Goal: Information Seeking & Learning: Learn about a topic

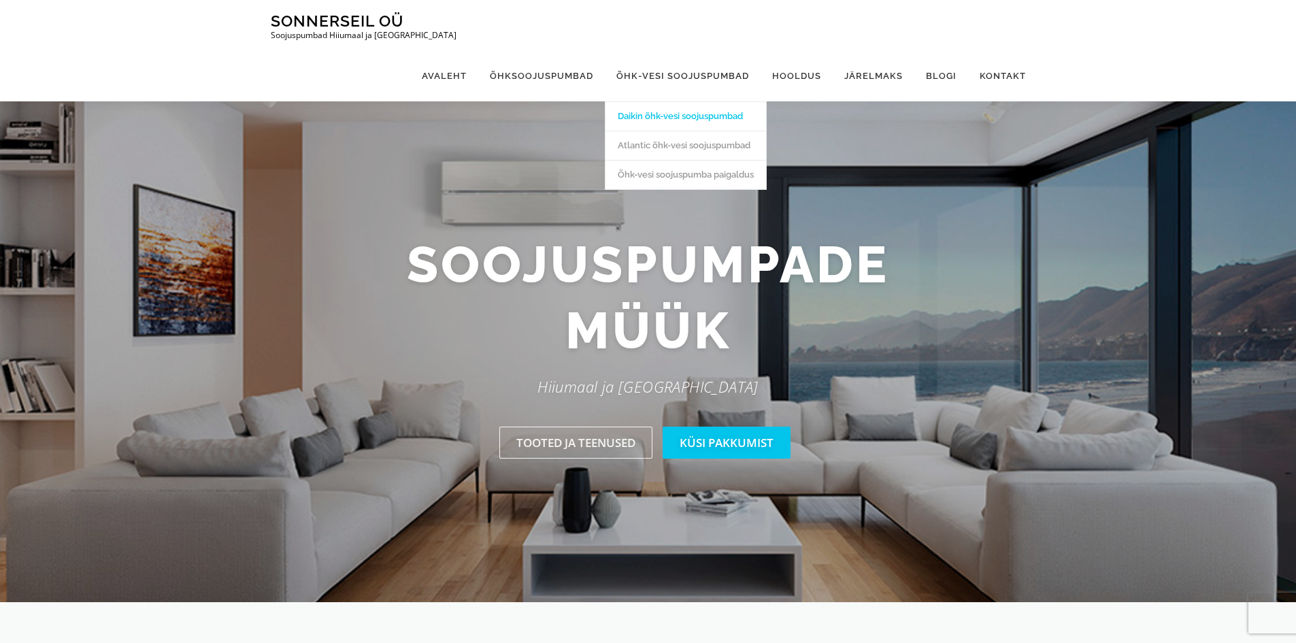
click at [675, 101] on link "Daikin õhk-vesi soojuspumbad" at bounding box center [685, 115] width 161 height 29
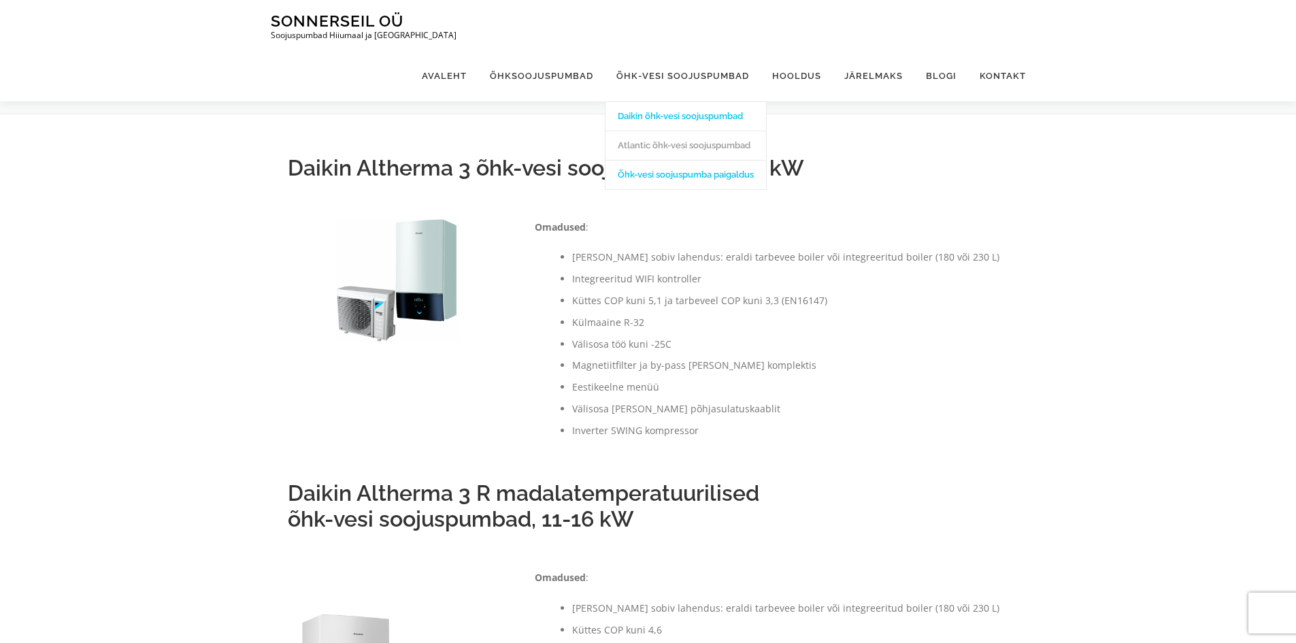
click at [685, 160] on link "Õhk-vesi soojuspumba paigaldus" at bounding box center [685, 174] width 161 height 29
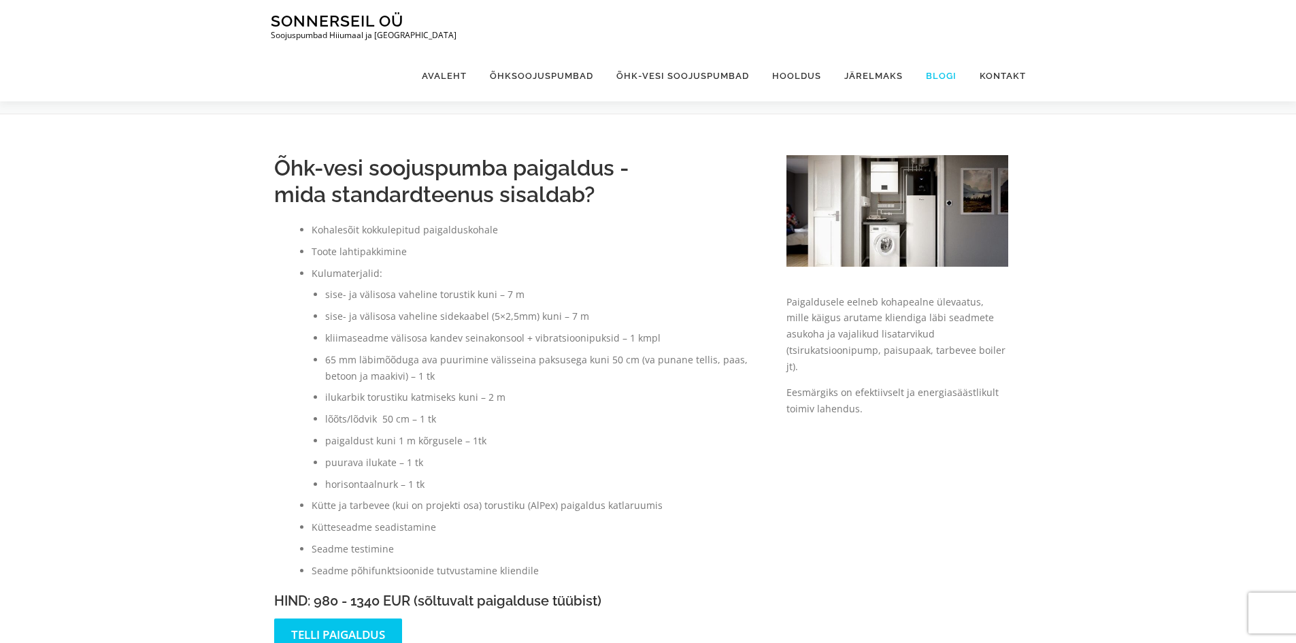
click at [941, 50] on link "Blogi" at bounding box center [941, 75] width 54 height 51
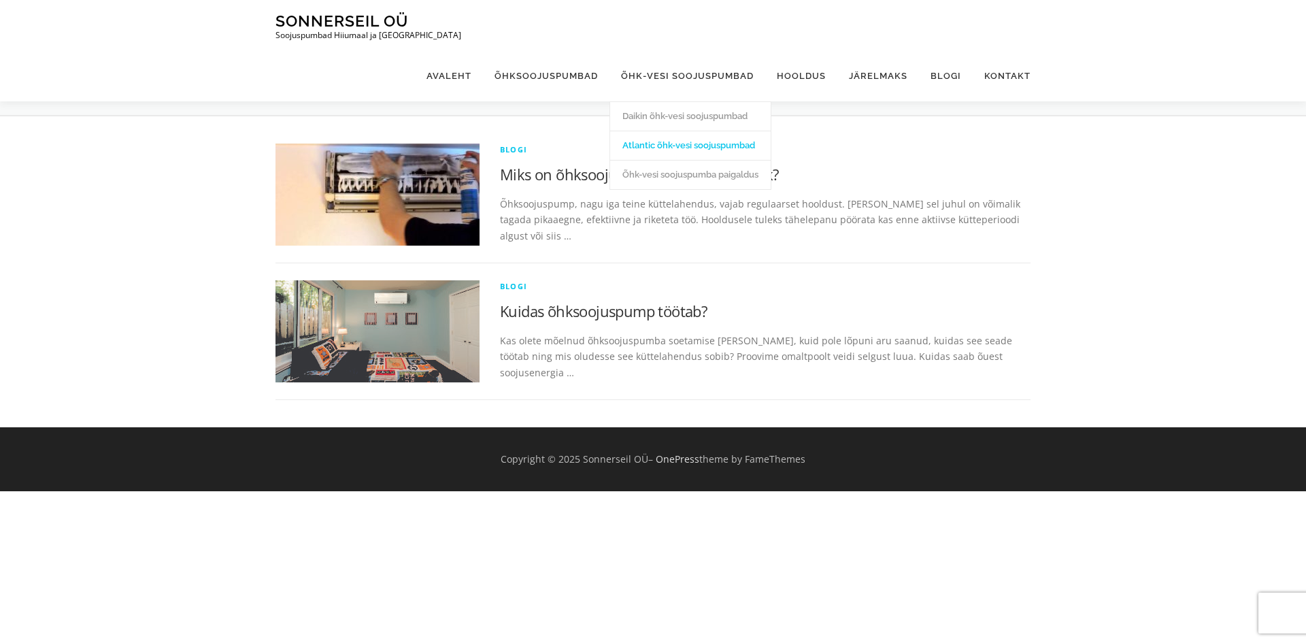
click at [650, 131] on link "Atlantic õhk-vesi soojuspumbad" at bounding box center [690, 145] width 161 height 29
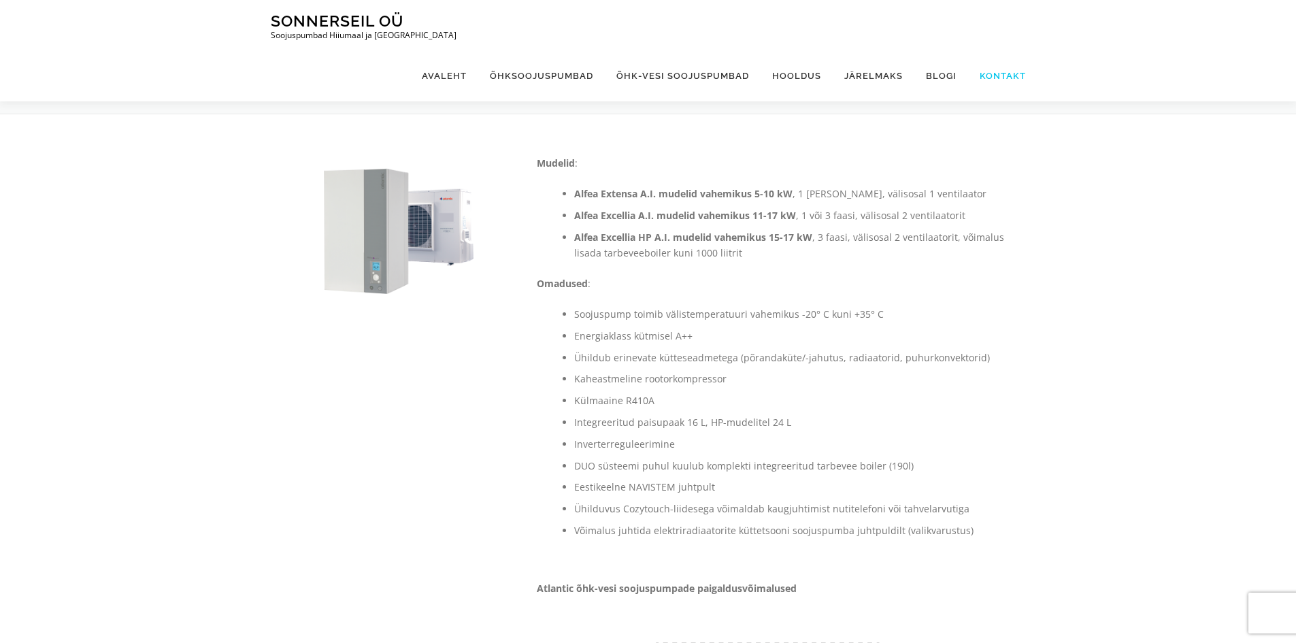
click at [1005, 50] on link "Kontakt" at bounding box center [997, 75] width 58 height 51
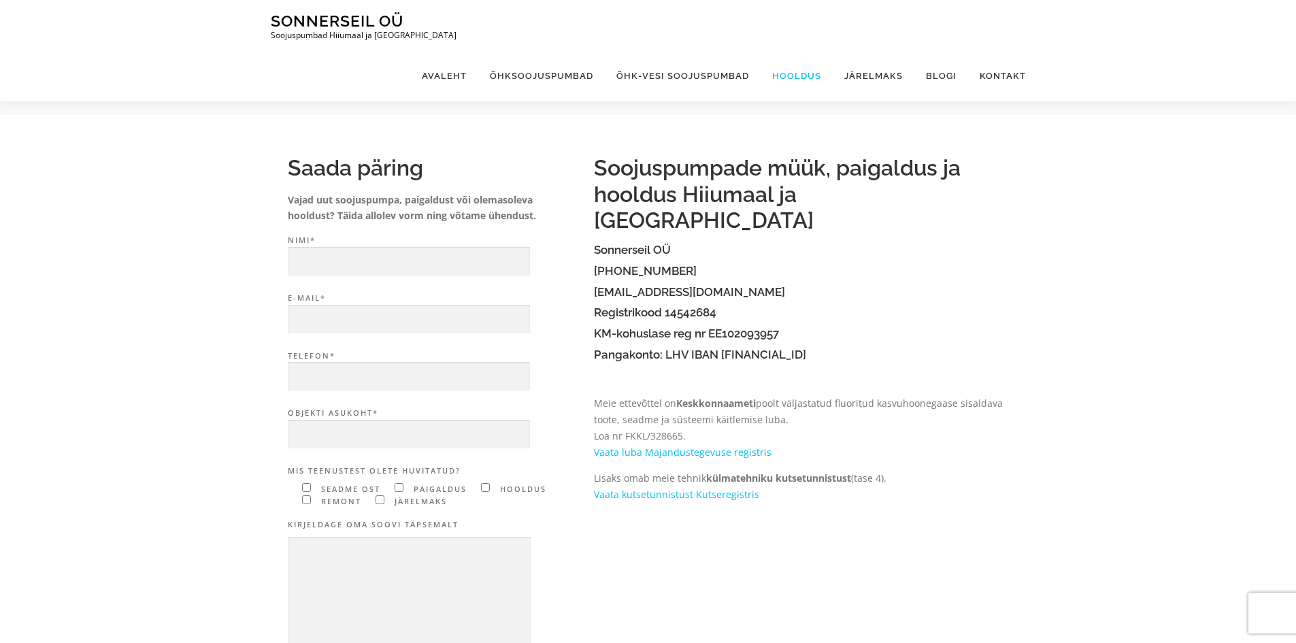
click at [804, 50] on link "Hooldus" at bounding box center [796, 75] width 72 height 51
